Goal: Information Seeking & Learning: Find specific fact

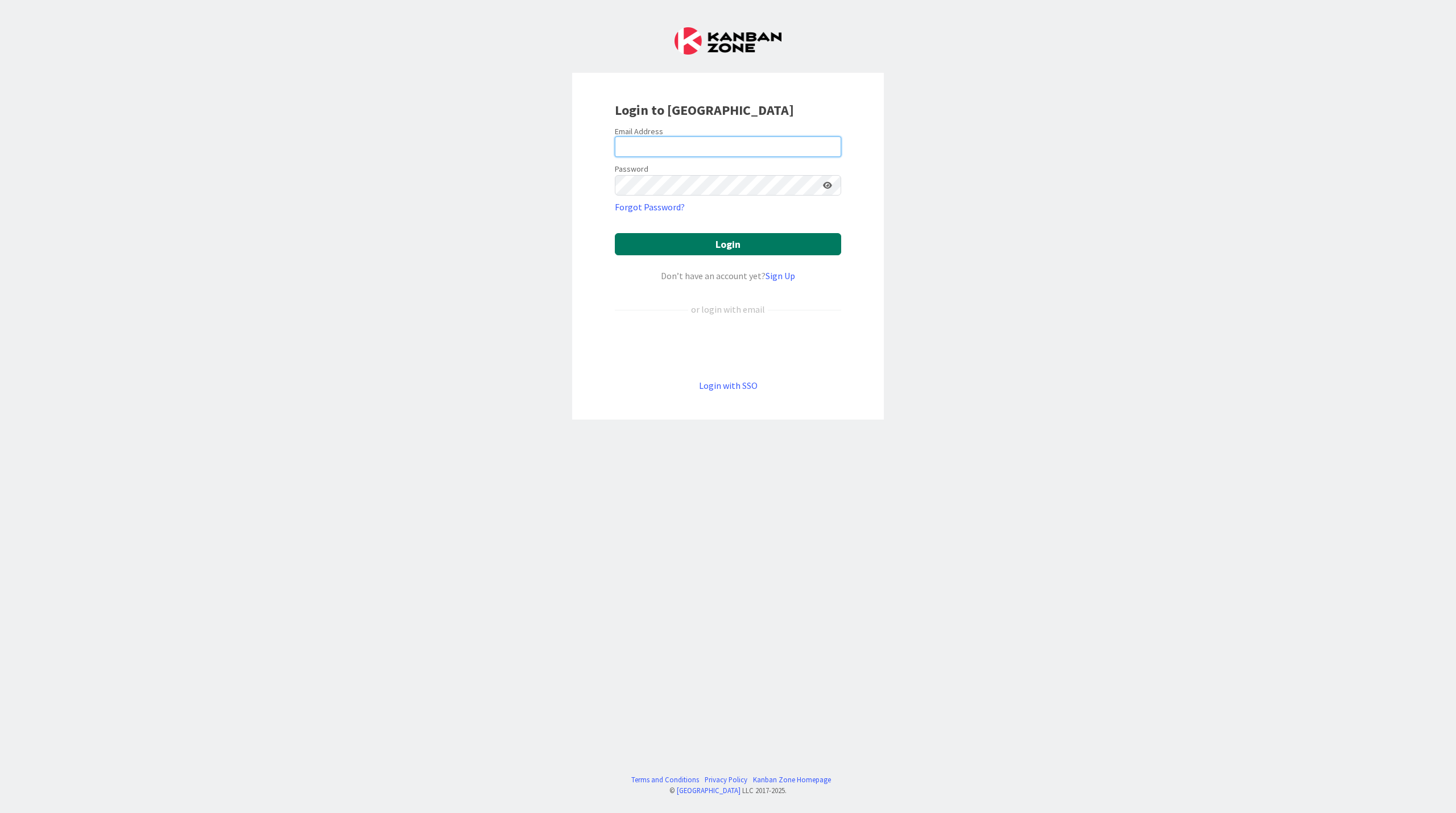
type input "[EMAIL_ADDRESS][PERSON_NAME][DOMAIN_NAME]"
click at [779, 242] on button "Login" at bounding box center [728, 244] width 226 height 22
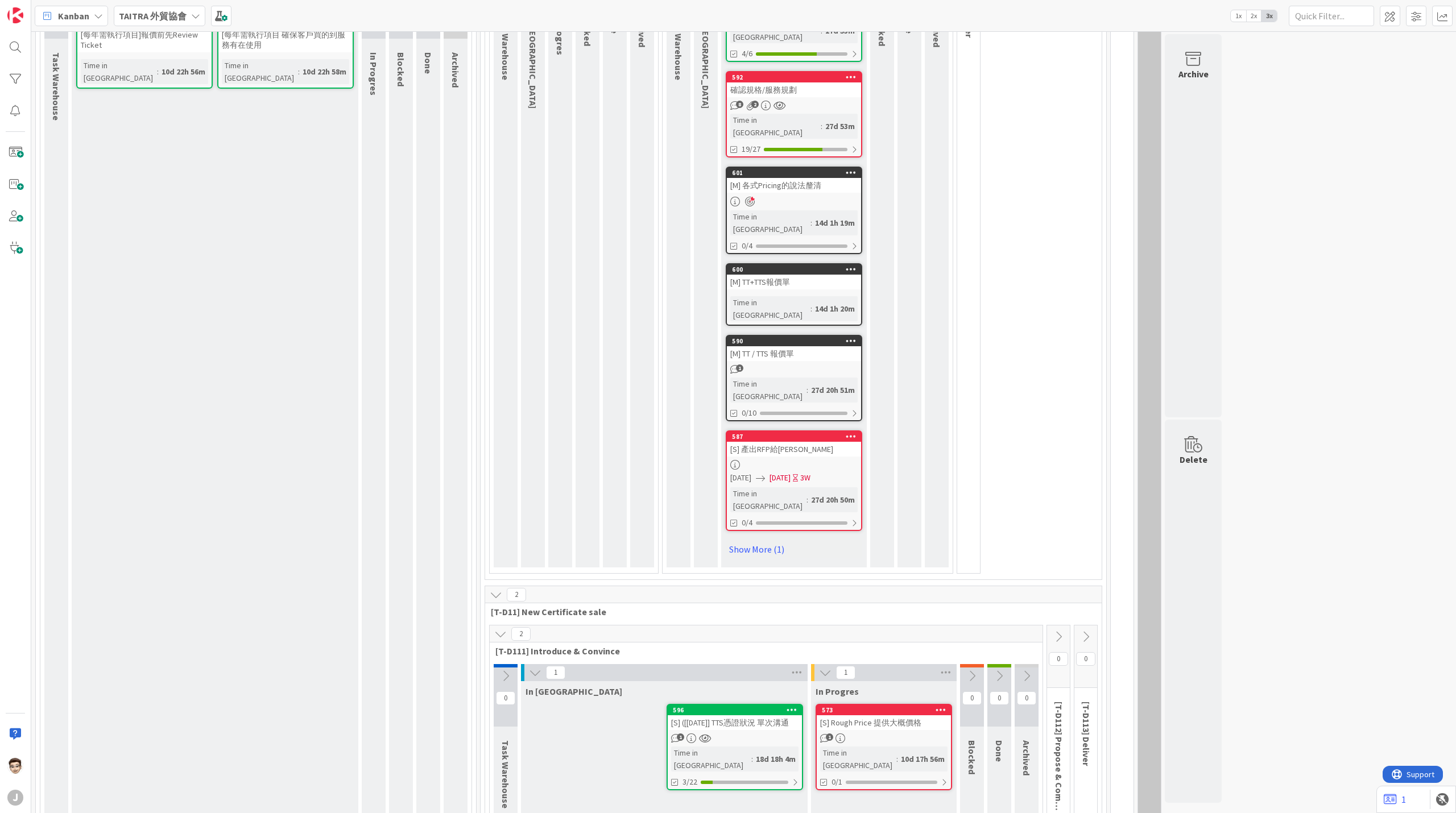
scroll to position [216, 0]
click at [765, 715] on div "[S] ([[DATE]] TTS憑證狀況 單次溝通" at bounding box center [735, 722] width 134 height 14
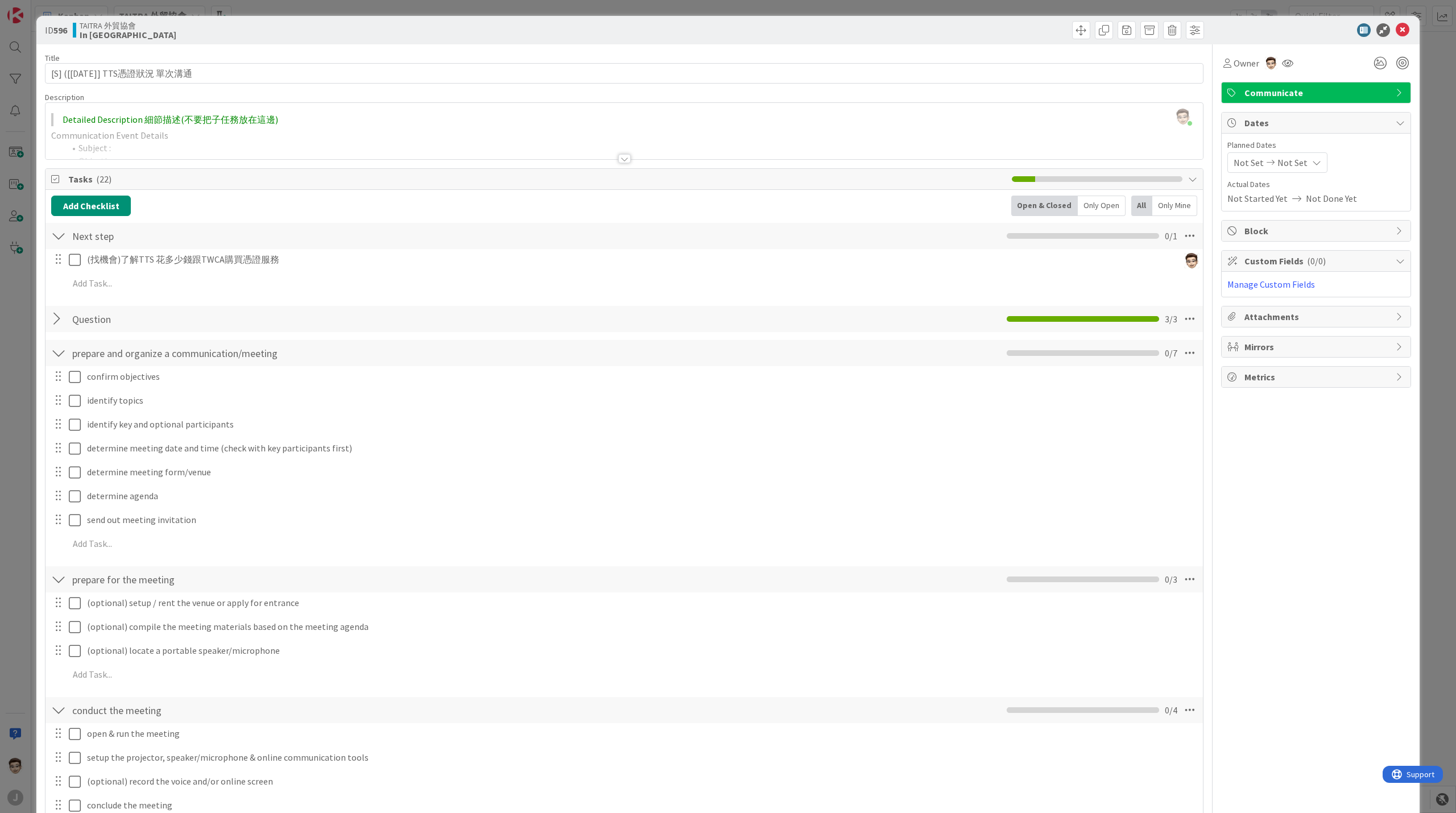
click at [55, 356] on div at bounding box center [58, 353] width 14 height 21
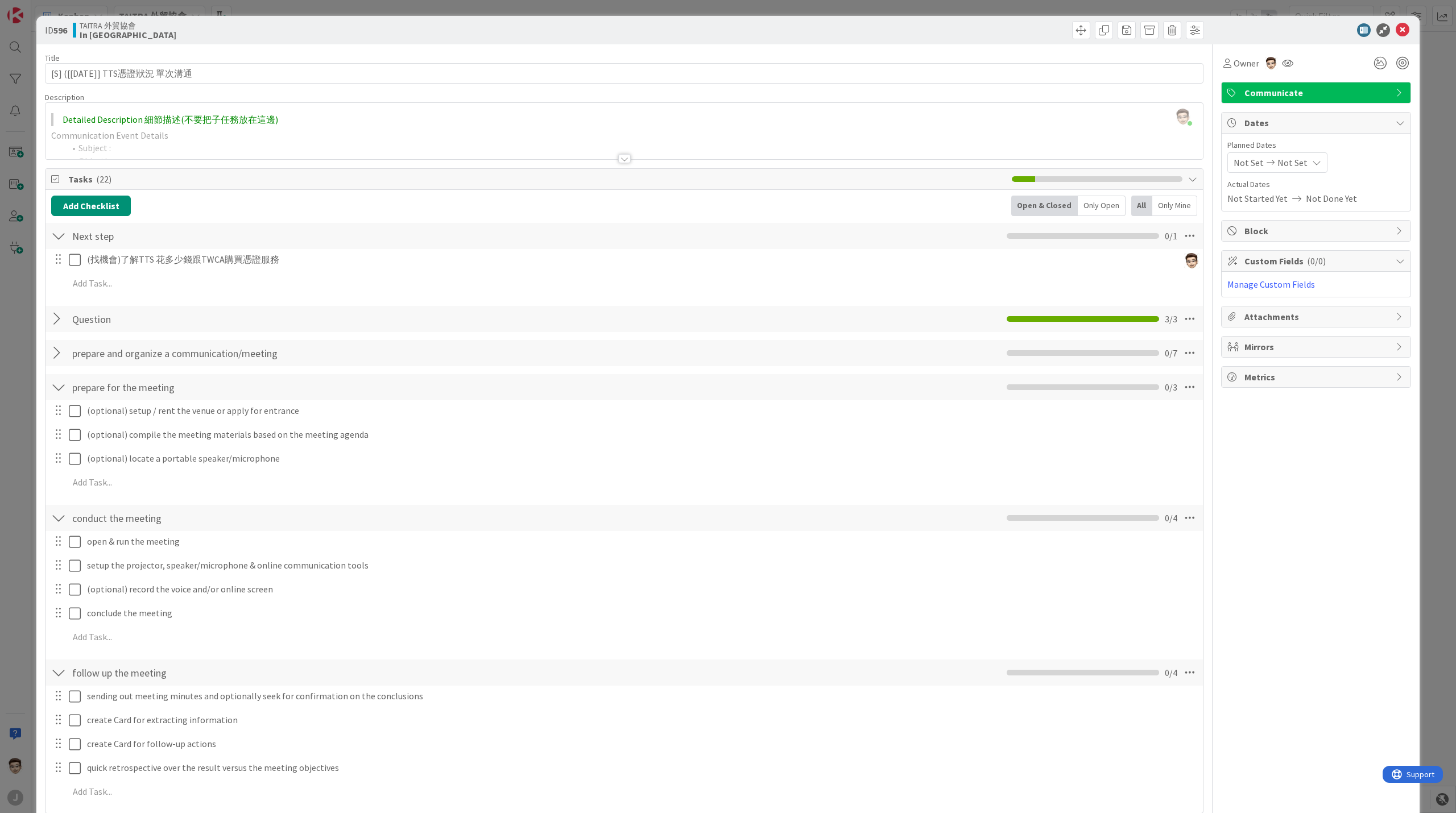
click at [59, 394] on div at bounding box center [58, 387] width 14 height 21
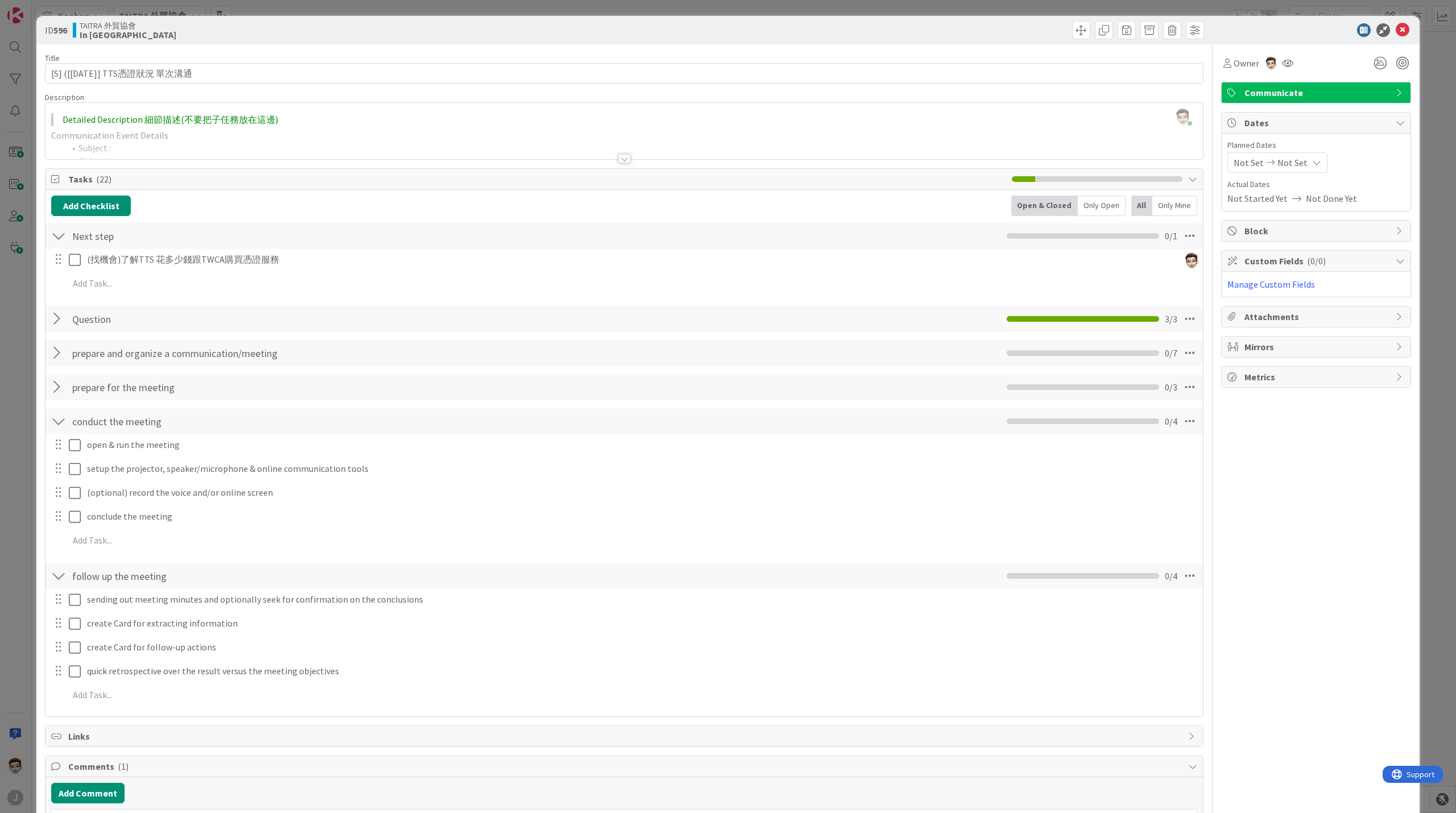
click at [58, 422] on div at bounding box center [58, 421] width 14 height 21
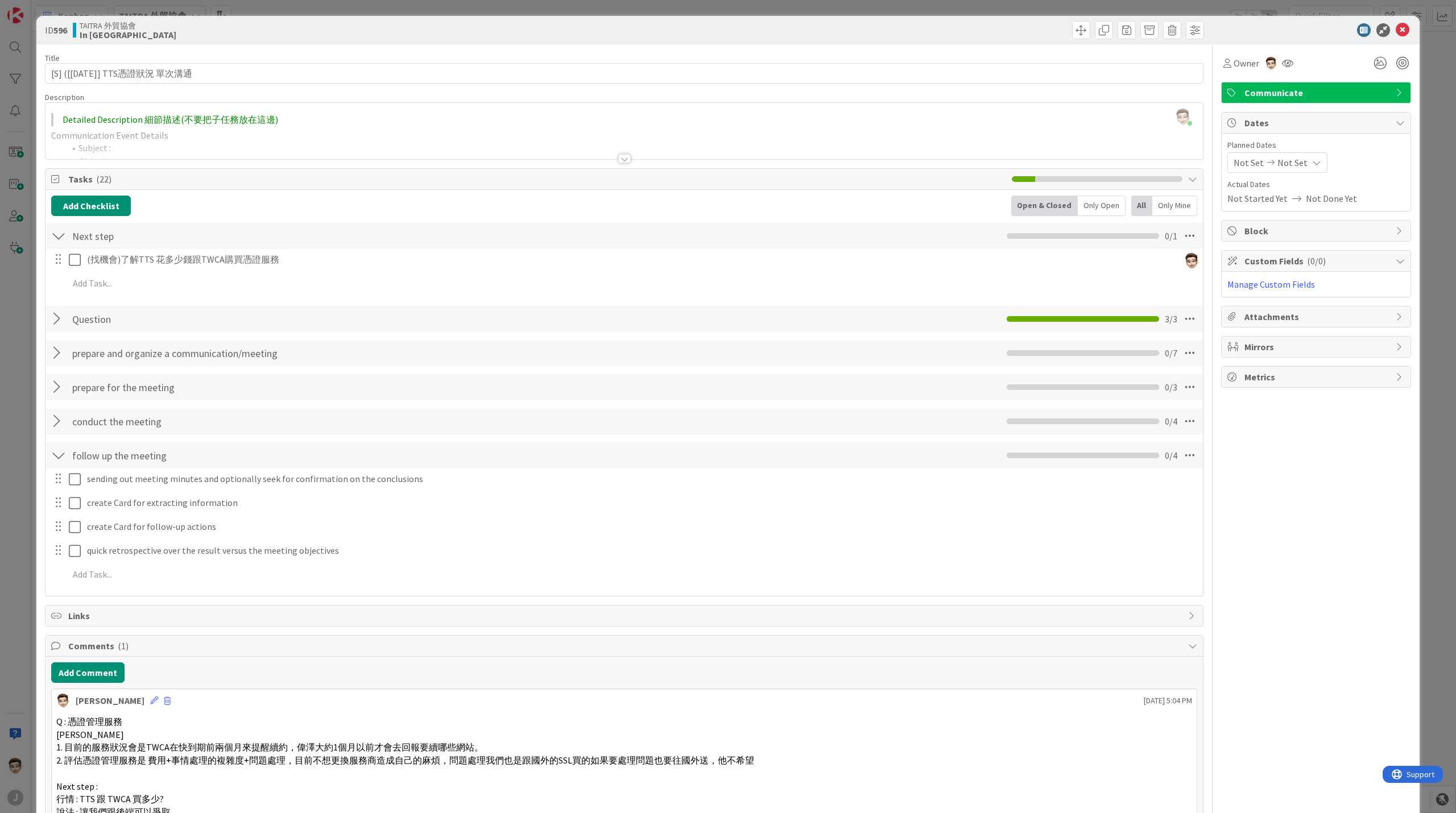
click at [59, 448] on div at bounding box center [58, 455] width 14 height 21
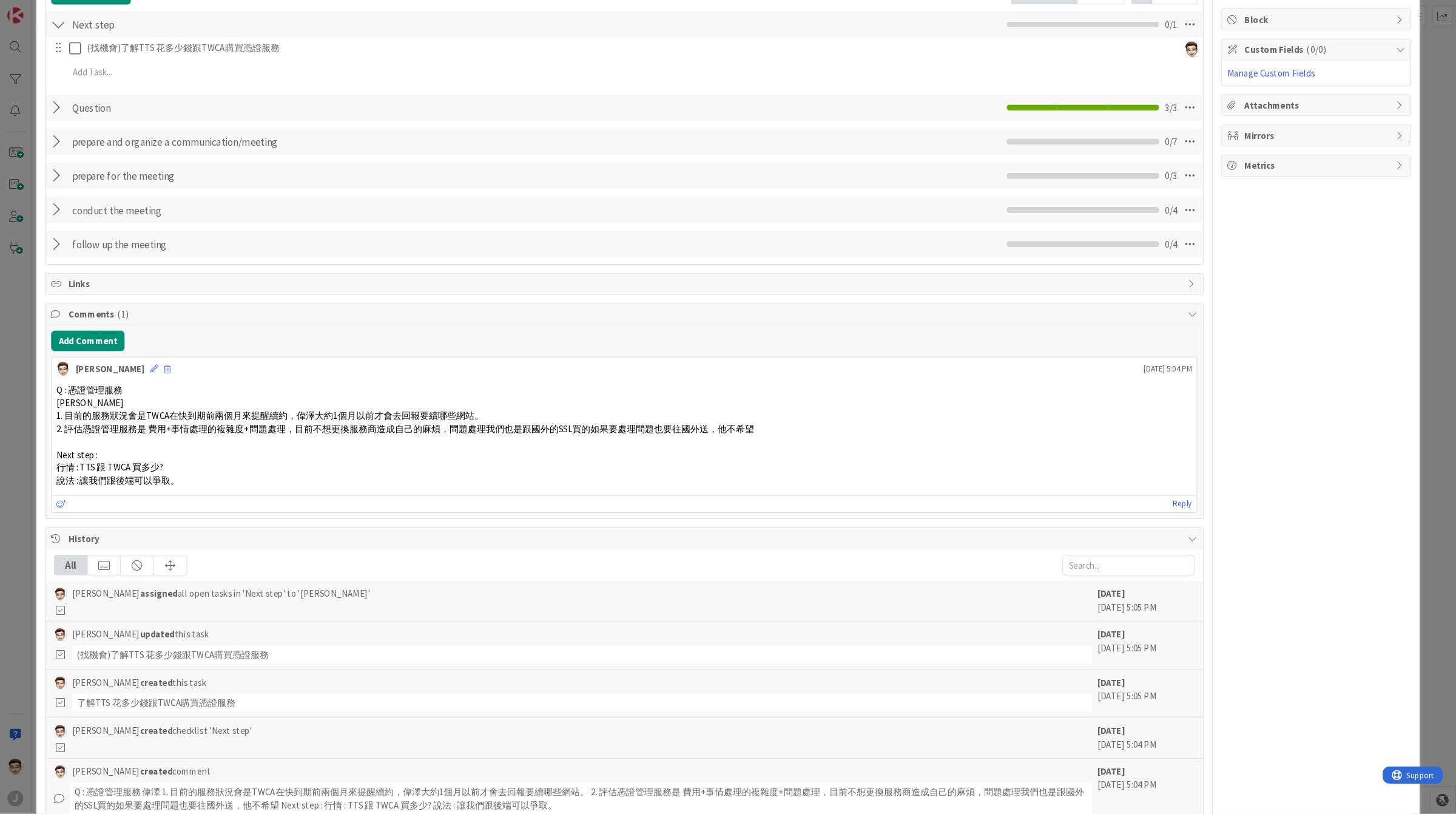
scroll to position [291, 0]
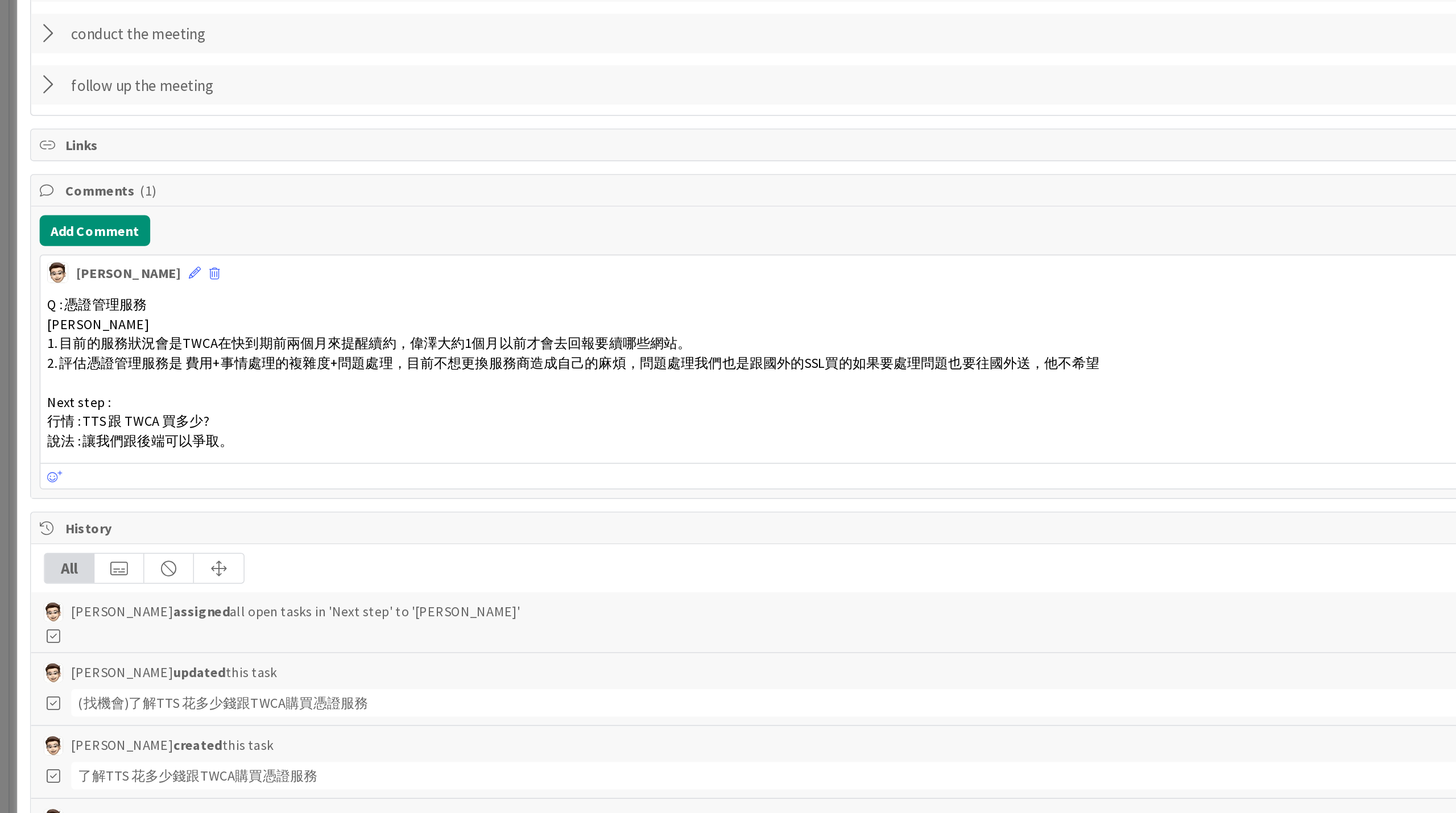
drag, startPoint x: 172, startPoint y: 411, endPoint x: 62, endPoint y: 413, distance: 110.0
click at [62, 413] on p "行情 : TTS 跟 TWCA 買多少?" at bounding box center [624, 411] width 1136 height 13
click at [69, 407] on span "行情 : TTS 跟 TWCA 買多少?" at bounding box center [110, 410] width 107 height 11
click at [69, 407] on span "行情 : TTS 跟 TWCA 買多少?" at bounding box center [110, 410] width 107 height 11
click at [71, 407] on span "行情 : TTS 跟 TWCA 買多少?" at bounding box center [110, 410] width 107 height 11
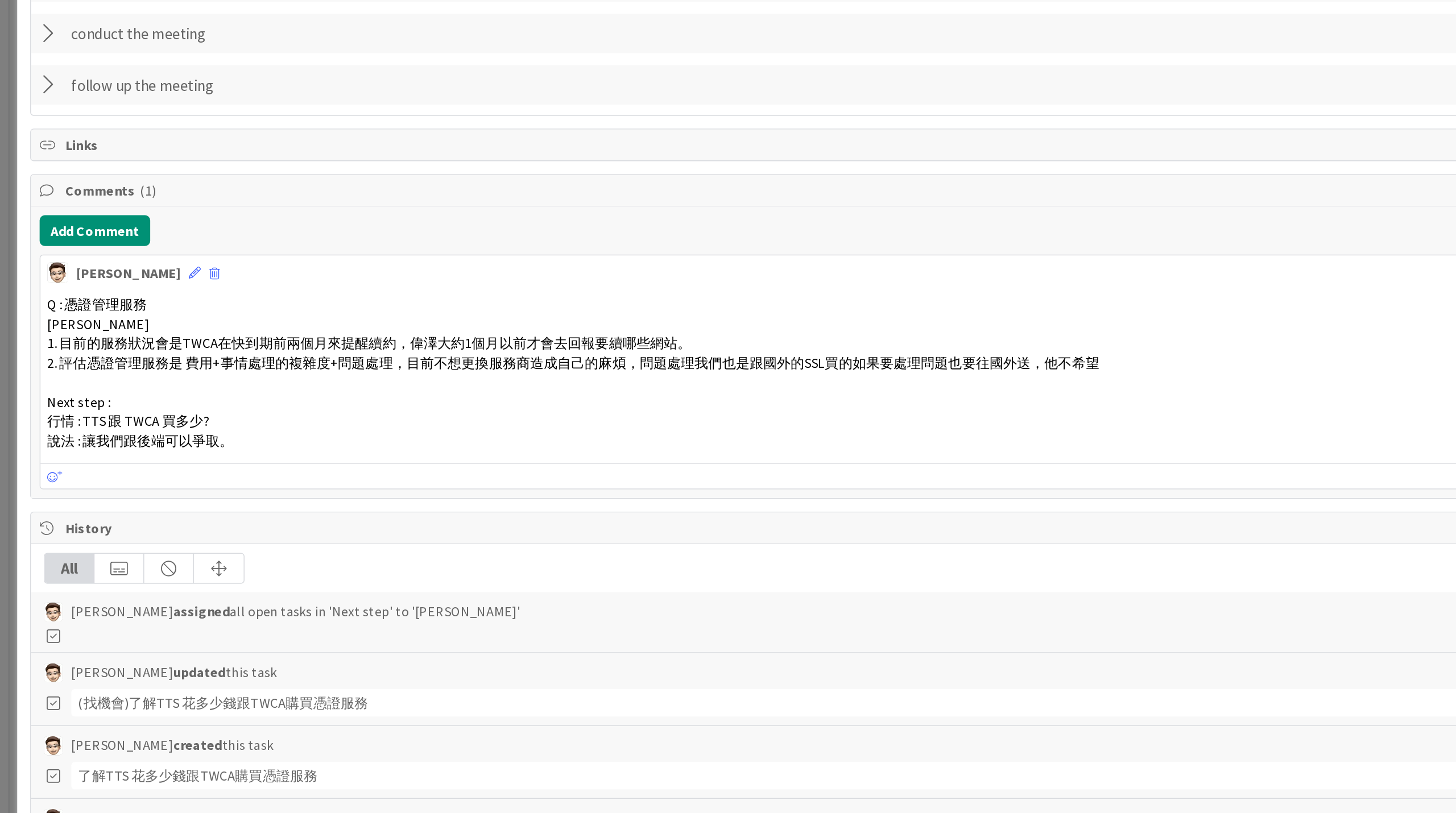
click at [113, 407] on span "行情 : TTS 跟 TWCA 買多少?" at bounding box center [110, 410] width 107 height 11
click at [190, 405] on p "行情 : TTS 跟 TWCA 買多少?" at bounding box center [624, 411] width 1136 height 13
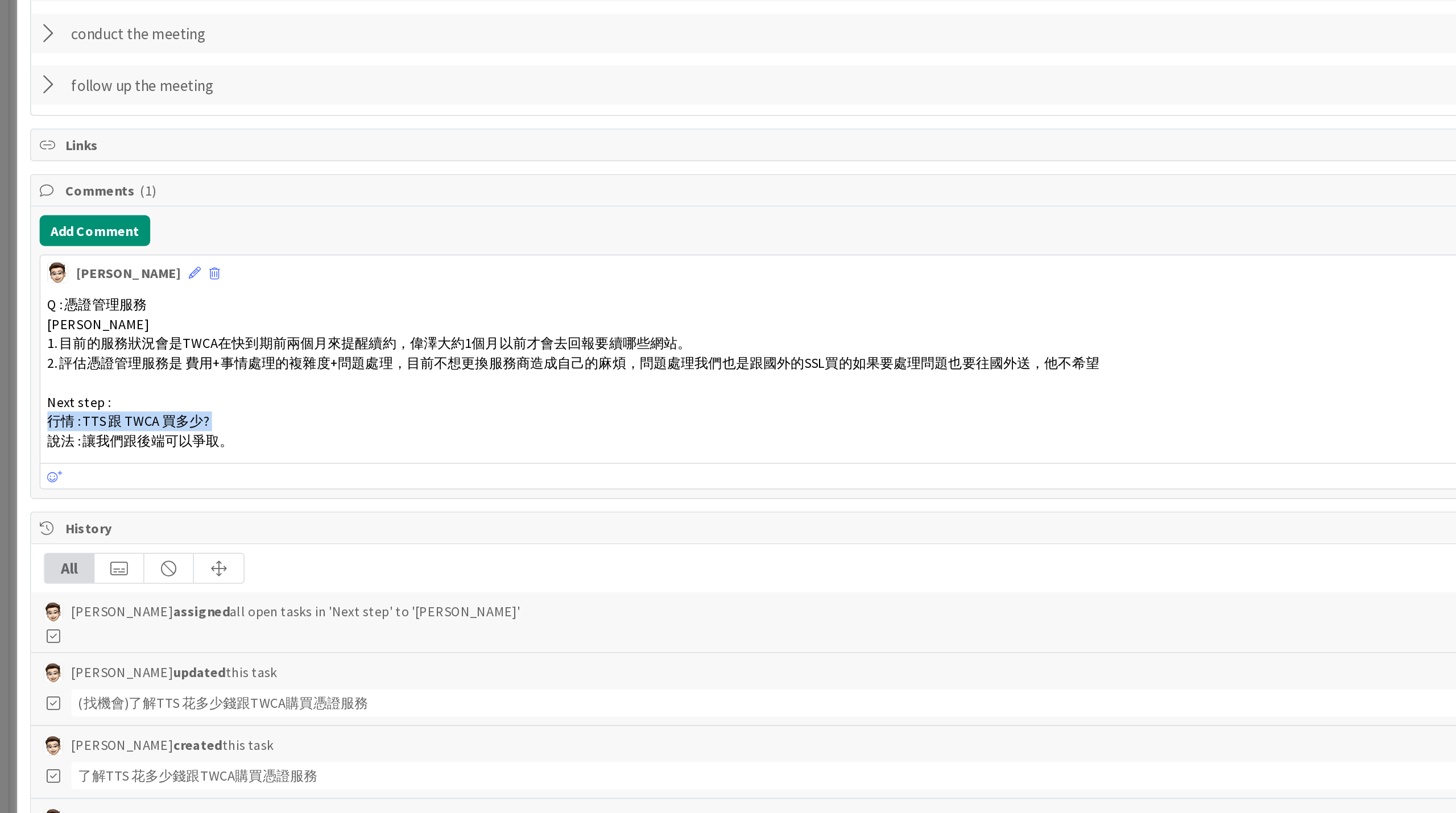
click at [170, 408] on p "行情 : TTS 跟 TWCA 買多少?" at bounding box center [624, 411] width 1136 height 13
click at [213, 373] on span "2. 評估憑證管理服務是 費用+事情處理的複雜度+問題處理，目前不想更換服務商造成自己的麻煩，問題處理我們也是跟國外的SSL買的如果要處理問題也要往國外送，他…" at bounding box center [406, 372] width 698 height 11
click at [211, 369] on span "2. 評估憑證管理服務是 費用+事情處理的複雜度+問題處理，目前不想更換服務商造成自己的麻煩，問題處理我們也是跟國外的SSL買的如果要處理問題也要往國外送，他…" at bounding box center [406, 372] width 698 height 11
click at [212, 369] on span "2. 評估憑證管理服務是 費用+事情處理的複雜度+問題處理，目前不想更換服務商造成自己的麻煩，問題處理我們也是跟國外的SSL買的如果要處理問題也要往國外送，他…" at bounding box center [406, 372] width 698 height 11
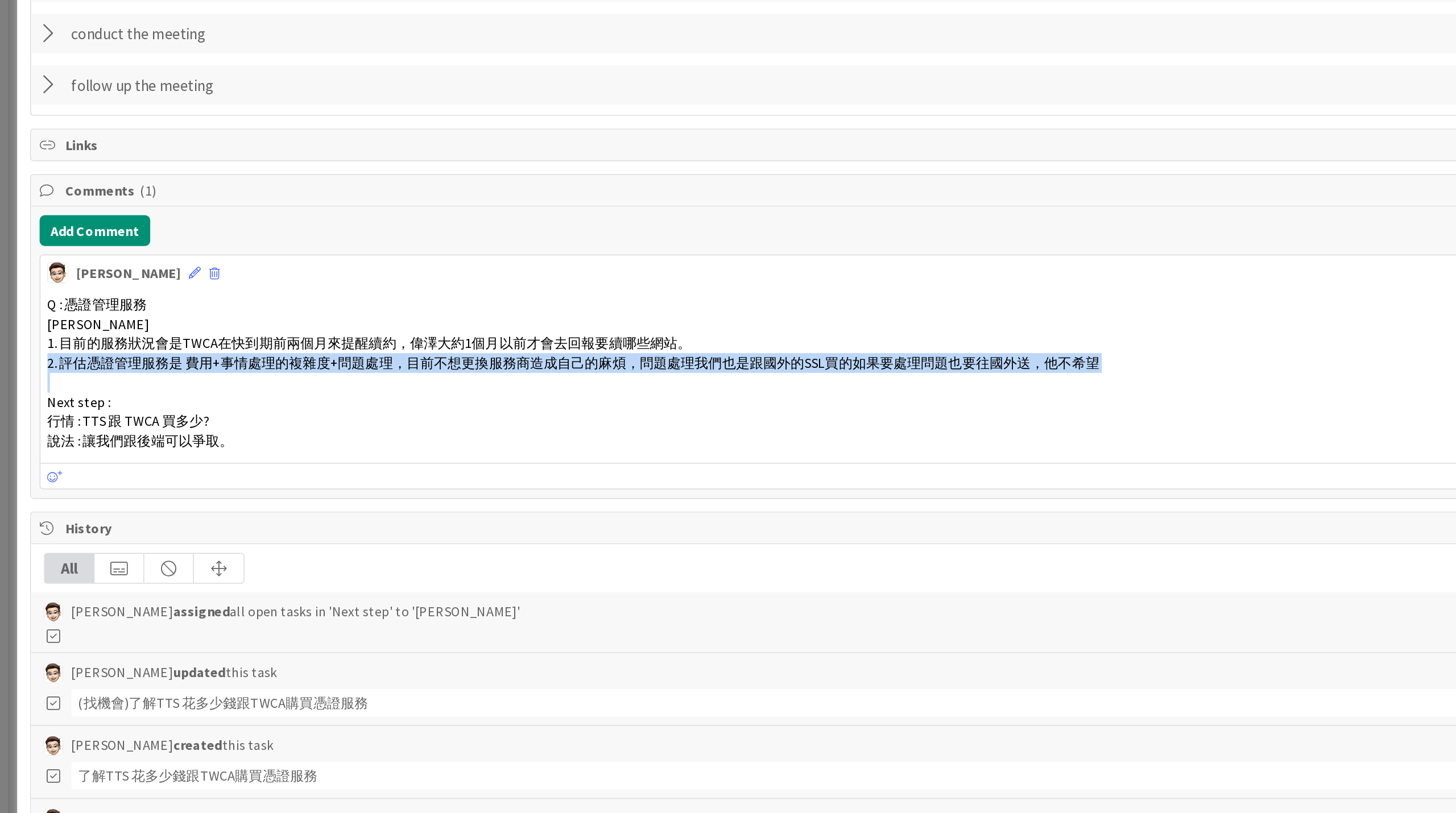
click at [212, 369] on span "2. 評估憑證管理服務是 費用+事情處理的複雜度+問題處理，目前不想更換服務商造成自己的麻煩，問題處理我們也是跟國外的SSL買的如果要處理問題也要往國外送，他…" at bounding box center [406, 372] width 698 height 11
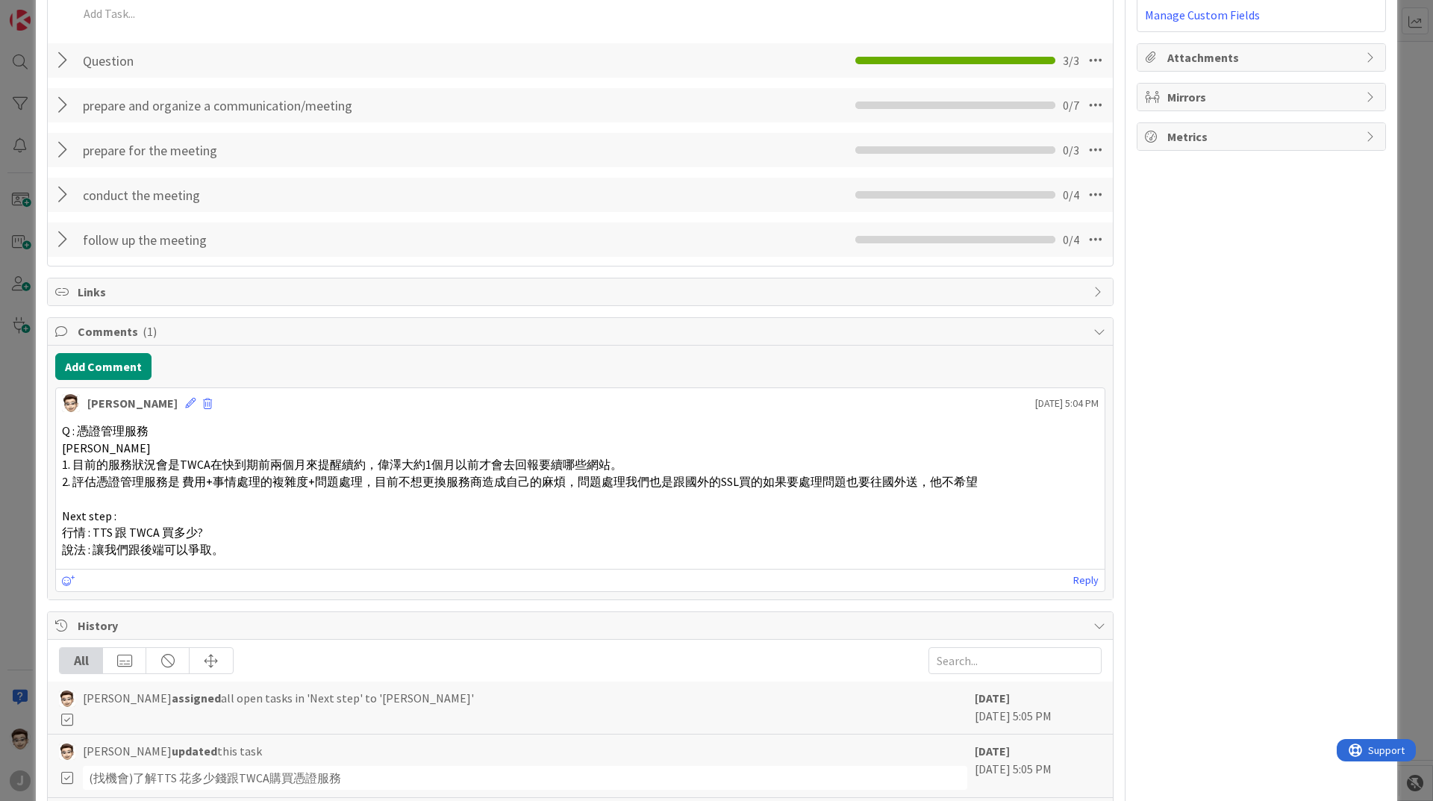
click at [218, 467] on span "1. 目前的服務狀況會是TWCA在快到期前兩個月來提醒續約，偉澤大約1個月以前才會去回報要續哪些網站。" at bounding box center [342, 464] width 560 height 15
click at [219, 474] on span "2. 評估憑證管理服務是 費用+事情處理的複雜度+問題處理，目前不想更換服務商造成自己的麻煩，問題處理我們也是跟國外的SSL買的如果要處理問題也要往國外送，他…" at bounding box center [520, 481] width 916 height 15
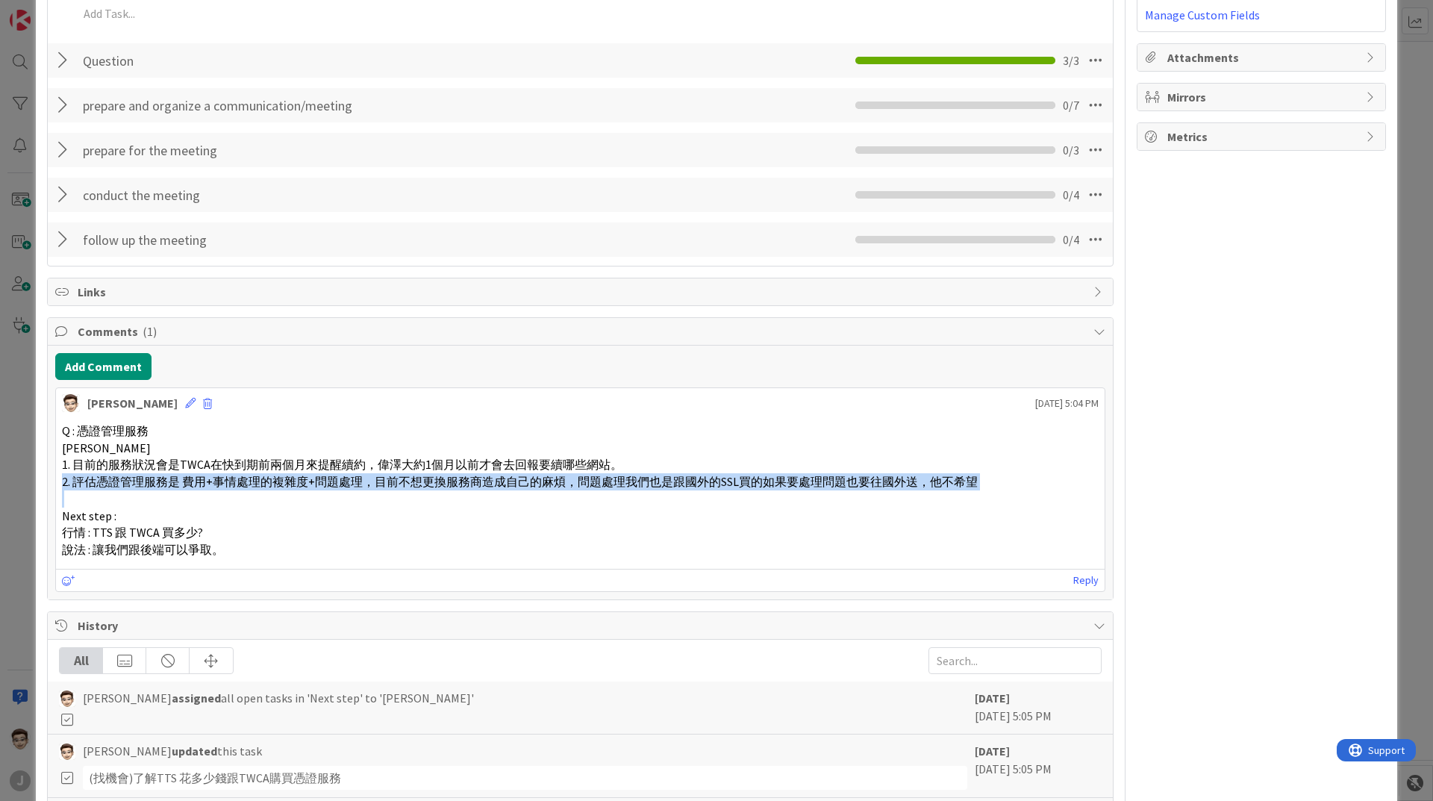
click at [219, 474] on span "2. 評估憑證管理服務是 費用+事情處理的複雜度+問題處理，目前不想更換服務商造成自己的麻煩，問題處理我們也是跟國外的SSL買的如果要處理問題也要往國外送，他…" at bounding box center [520, 481] width 916 height 15
drag, startPoint x: 228, startPoint y: 474, endPoint x: 996, endPoint y: 530, distance: 769.8
click at [996, 530] on div "Q : 憑證管理服務 偉澤 1. 目前的服務狀況會是TWCA在快到期前兩個月來提醒續約，偉澤大約1個月以前才會去回報要續哪些網站。 2. 評估憑證管理服務是 …" at bounding box center [580, 490] width 1036 height 136
click at [995, 530] on p "行情 : TTS 跟 TWCA 買多少?" at bounding box center [580, 532] width 1036 height 17
